Goal: Navigation & Orientation: Find specific page/section

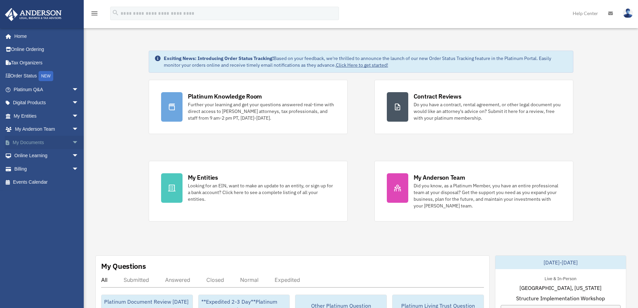
click at [72, 140] on span "arrow_drop_down" at bounding box center [78, 143] width 13 height 14
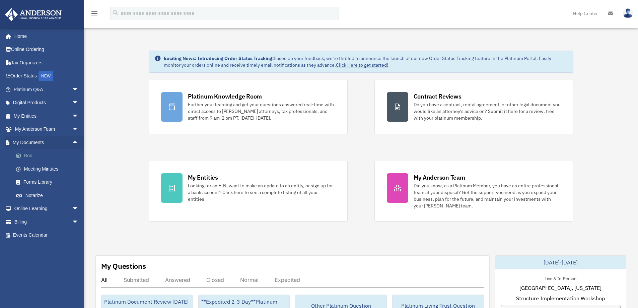
click at [36, 155] on link "Box" at bounding box center [48, 155] width 79 height 13
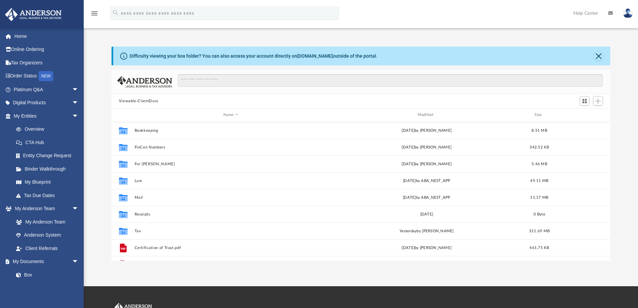
scroll to position [147, 494]
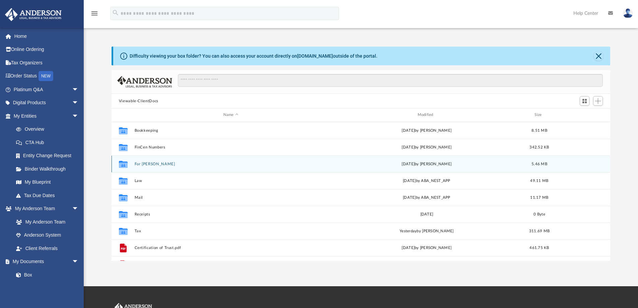
click at [150, 164] on button "For [PERSON_NAME]" at bounding box center [230, 164] width 193 height 4
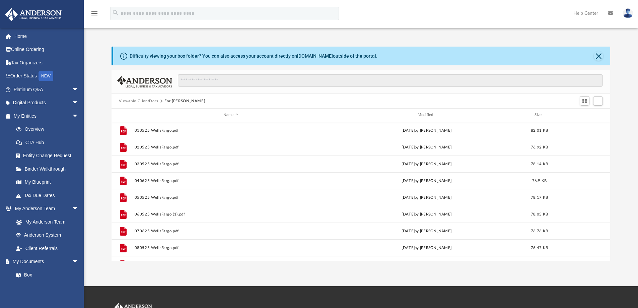
click at [155, 102] on button "Viewable-ClientDocs" at bounding box center [139, 101] width 40 height 6
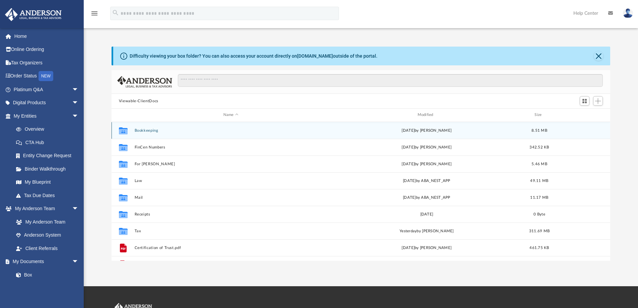
click at [147, 131] on button "Bookkeeping" at bounding box center [230, 130] width 193 height 4
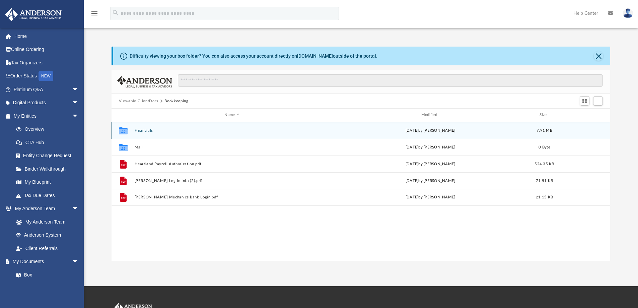
click at [142, 131] on button "Financials" at bounding box center [231, 130] width 195 height 4
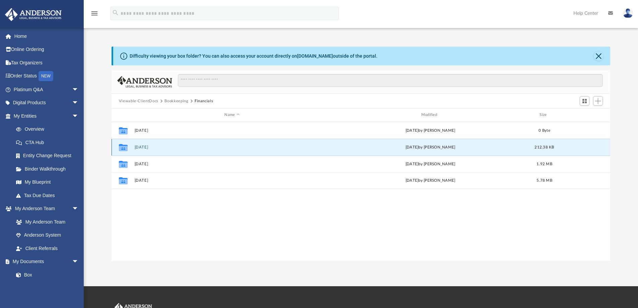
click at [144, 147] on button "[DATE]" at bounding box center [231, 147] width 195 height 4
